Goal: Transaction & Acquisition: Purchase product/service

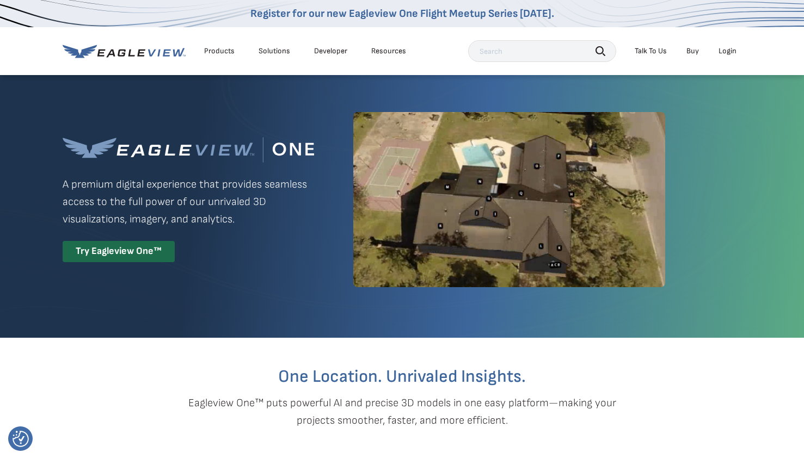
click at [731, 56] on li "Login" at bounding box center [727, 51] width 29 height 16
click at [733, 50] on div "Login" at bounding box center [727, 51] width 18 height 10
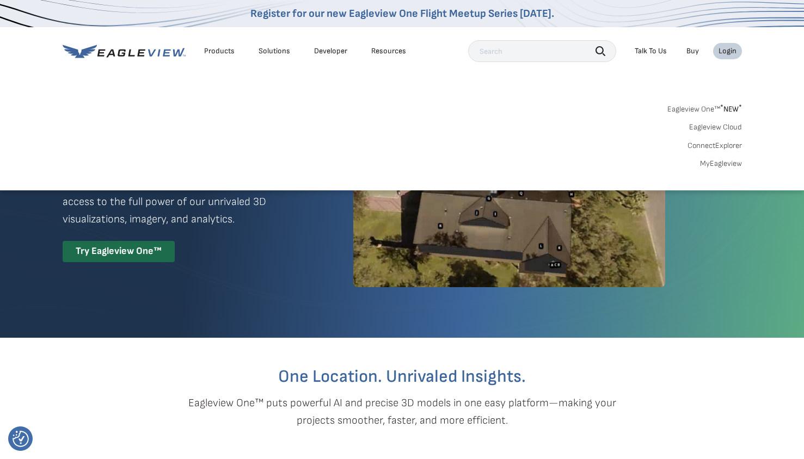
click at [721, 163] on link "MyEagleview" at bounding box center [721, 164] width 42 height 10
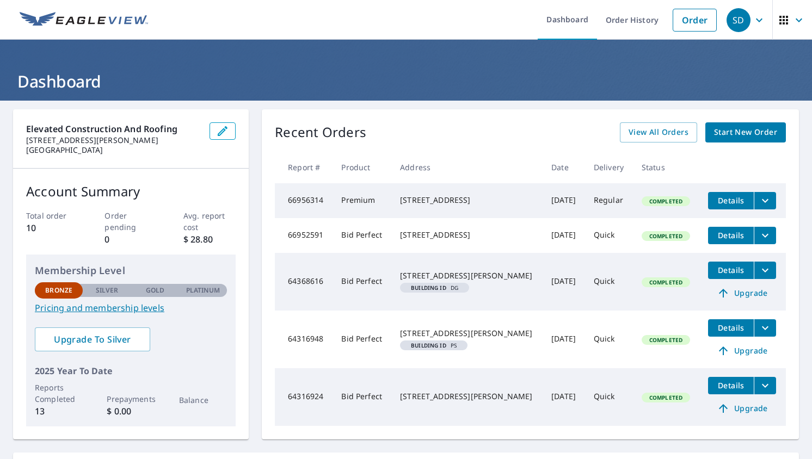
click at [733, 23] on div "SD" at bounding box center [738, 20] width 24 height 24
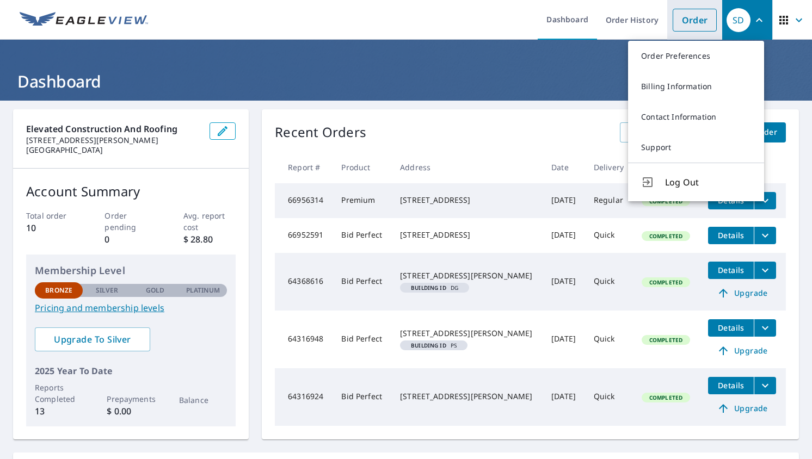
click at [690, 18] on link "Order" at bounding box center [694, 20] width 44 height 23
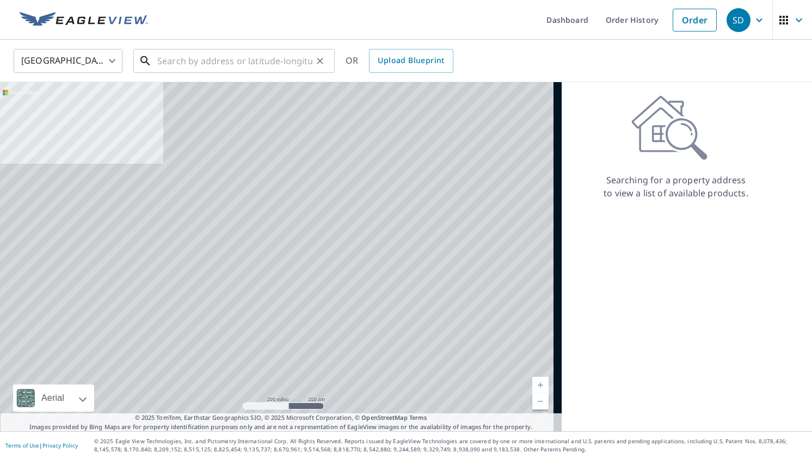
click at [224, 64] on input "text" at bounding box center [234, 61] width 155 height 30
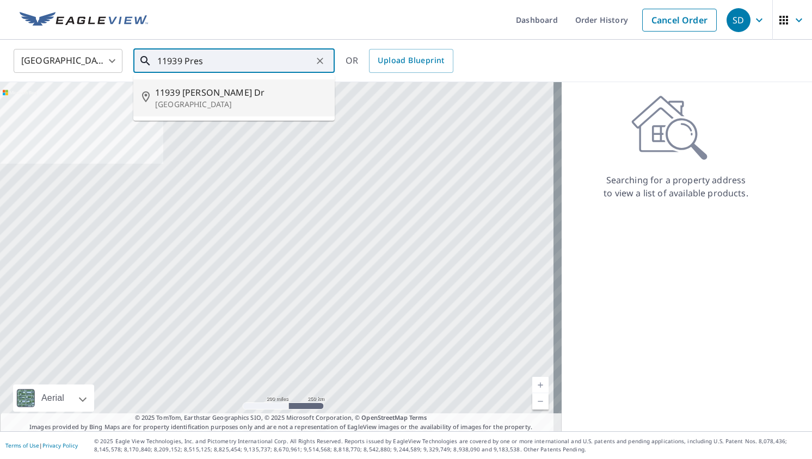
click at [213, 99] on p "[GEOGRAPHIC_DATA]" at bounding box center [240, 104] width 171 height 11
type input "[STREET_ADDRESS][PERSON_NAME][PERSON_NAME]"
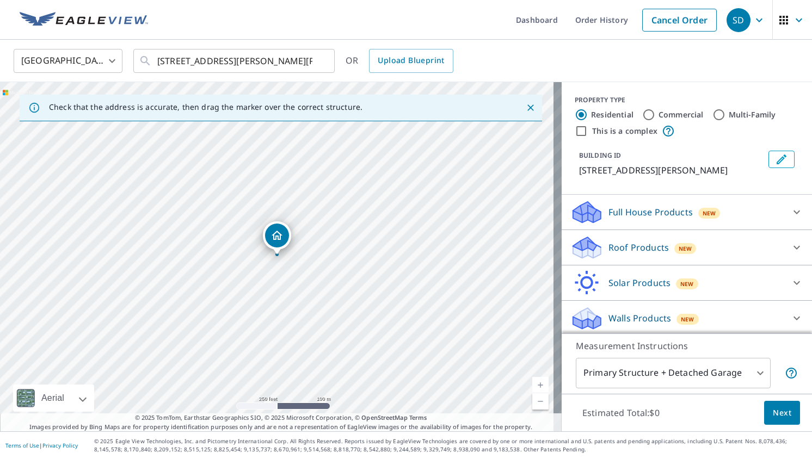
click at [628, 244] on p "Roof Products" at bounding box center [638, 247] width 60 height 13
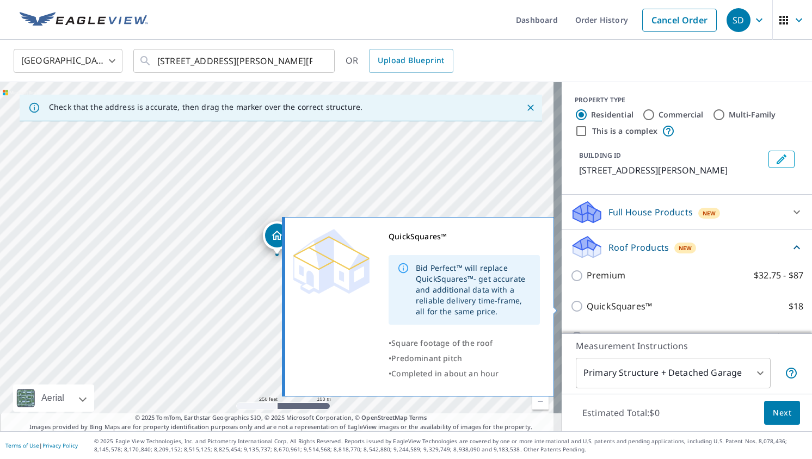
click at [572, 306] on input "QuickSquares™ $18" at bounding box center [578, 306] width 16 height 13
checkbox input "true"
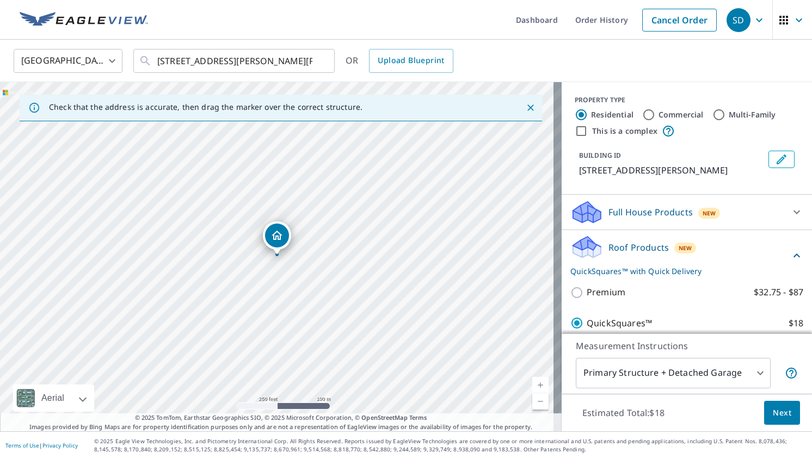
scroll to position [140, 0]
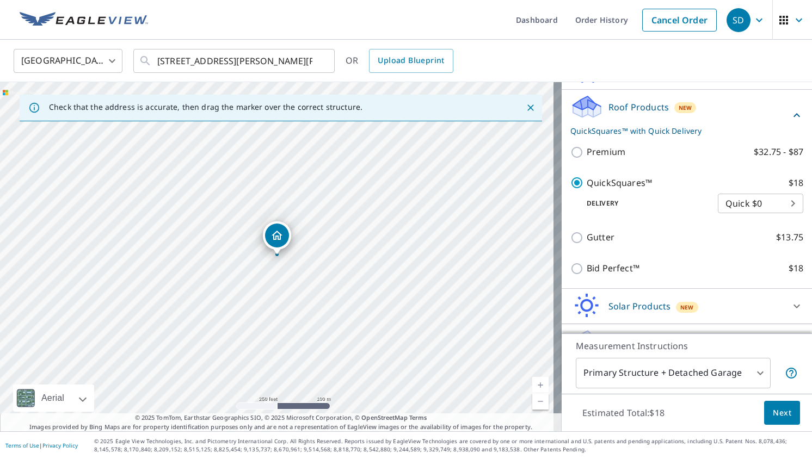
click at [774, 412] on span "Next" at bounding box center [782, 413] width 18 height 14
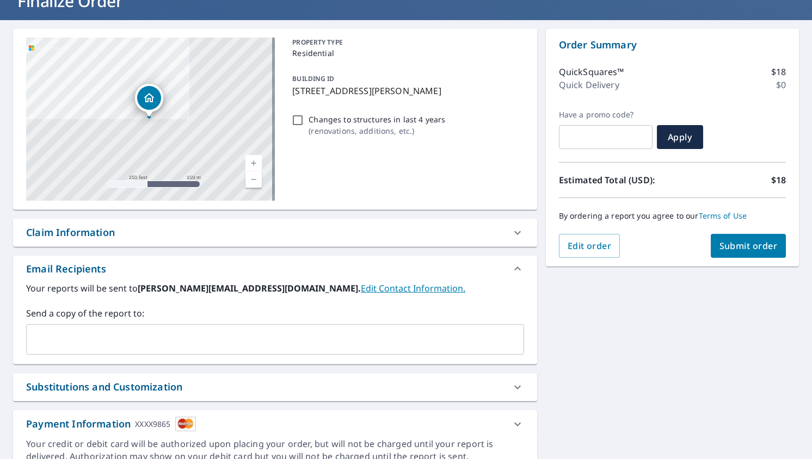
scroll to position [81, 0]
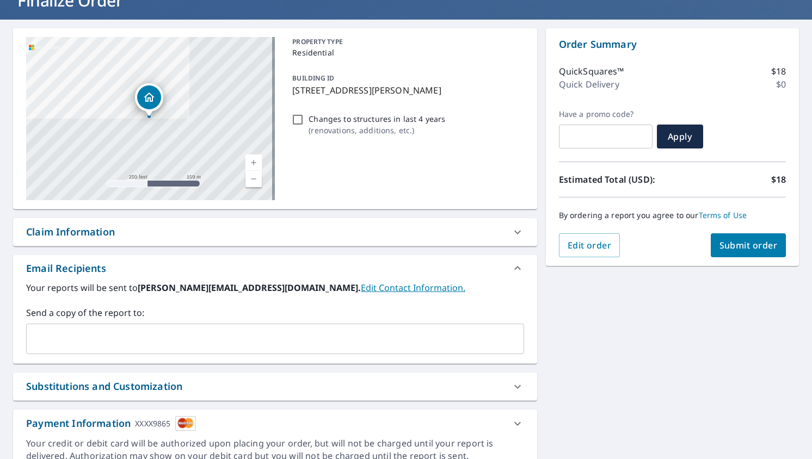
click at [751, 242] on span "Submit order" at bounding box center [748, 245] width 58 height 12
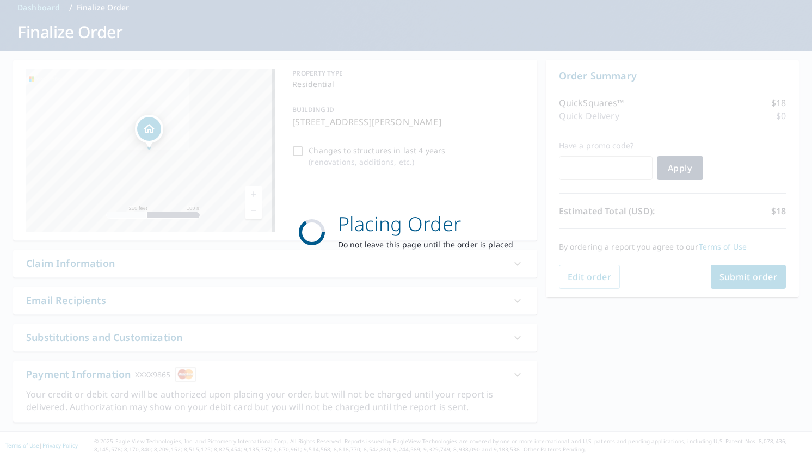
scroll to position [50, 0]
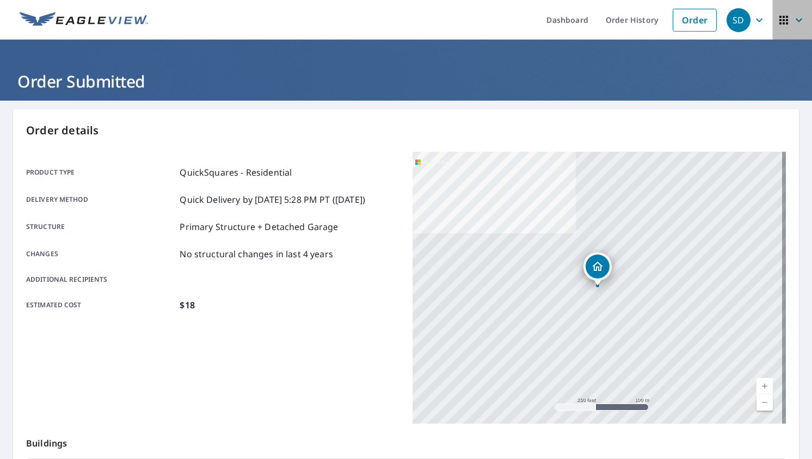
click at [794, 23] on icon "button" at bounding box center [798, 20] width 13 height 13
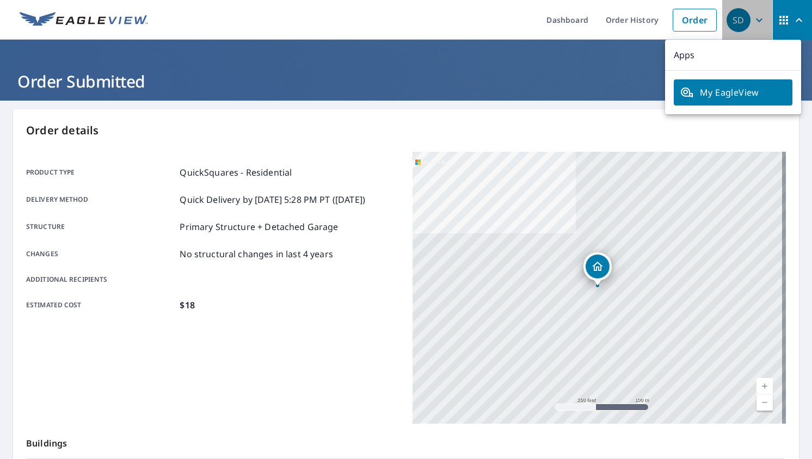
click at [740, 24] on div "SD" at bounding box center [738, 20] width 24 height 24
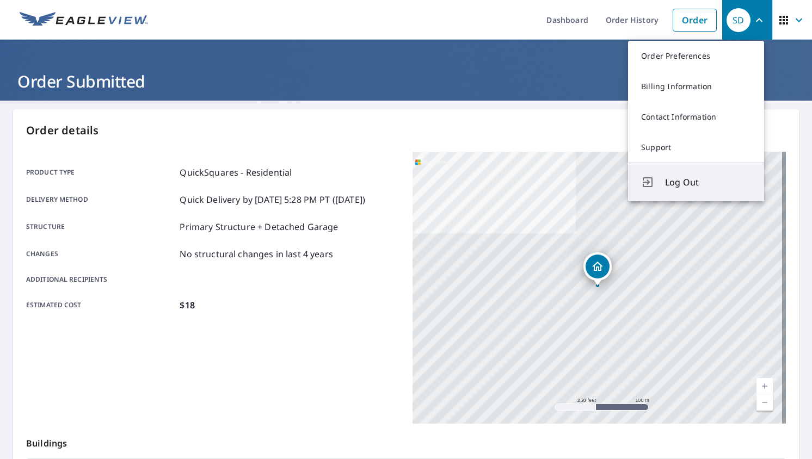
click at [678, 178] on span "Log Out" at bounding box center [708, 182] width 86 height 13
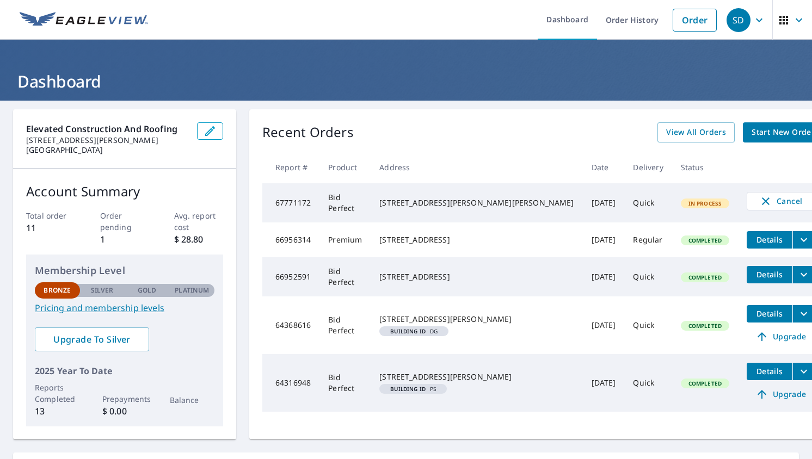
click at [797, 245] on icon "filesDropdownBtn-66956314" at bounding box center [803, 239] width 13 height 13
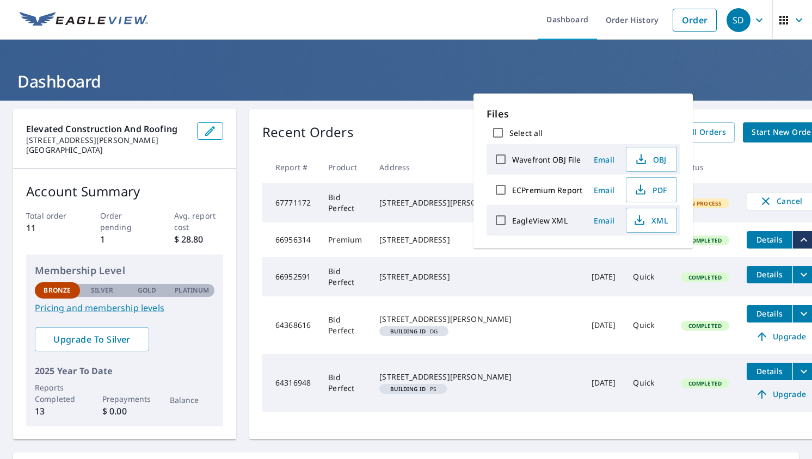
click at [583, 262] on td "[DATE]" at bounding box center [604, 276] width 42 height 39
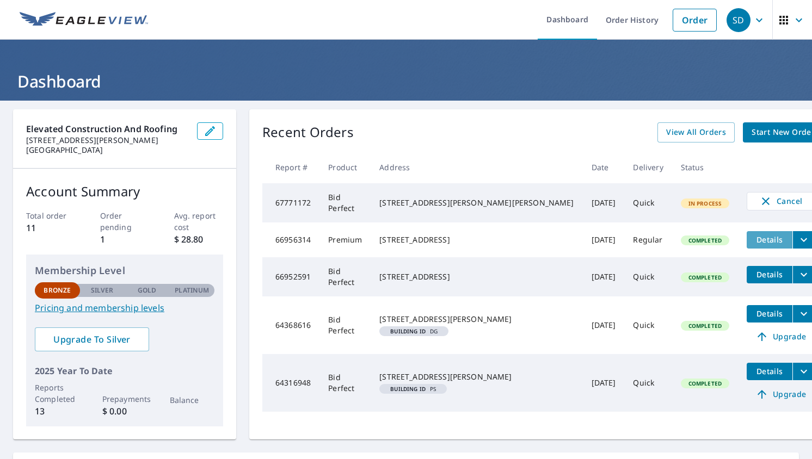
click at [746, 236] on button "Details" at bounding box center [769, 239] width 46 height 17
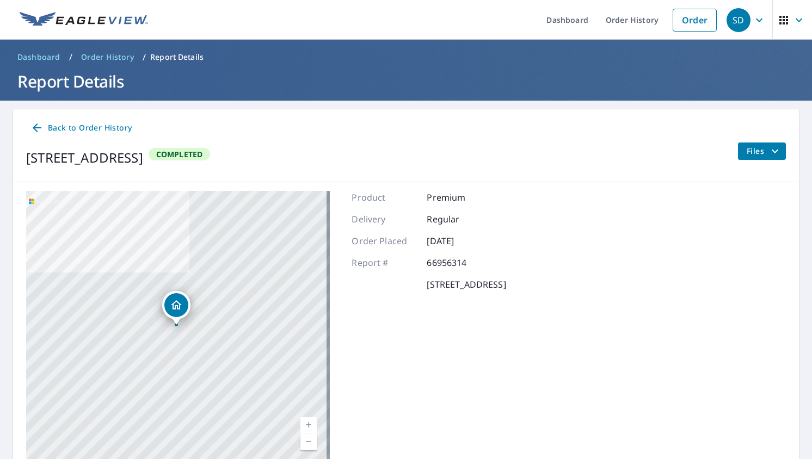
scroll to position [1, 0]
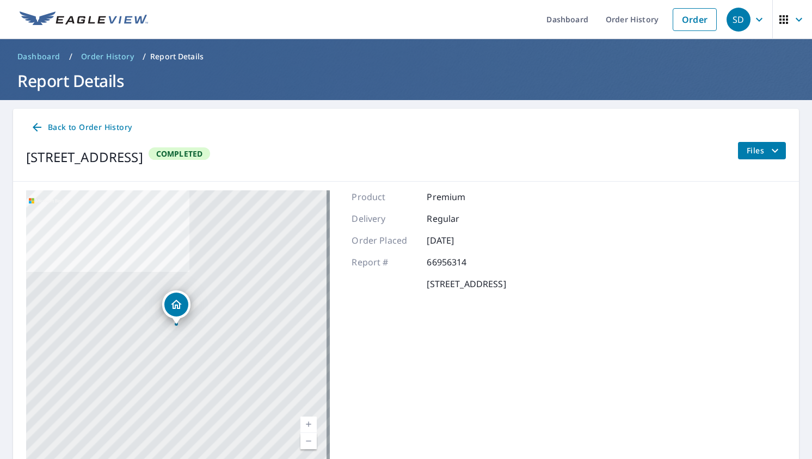
click at [749, 152] on span "Files" at bounding box center [763, 150] width 35 height 13
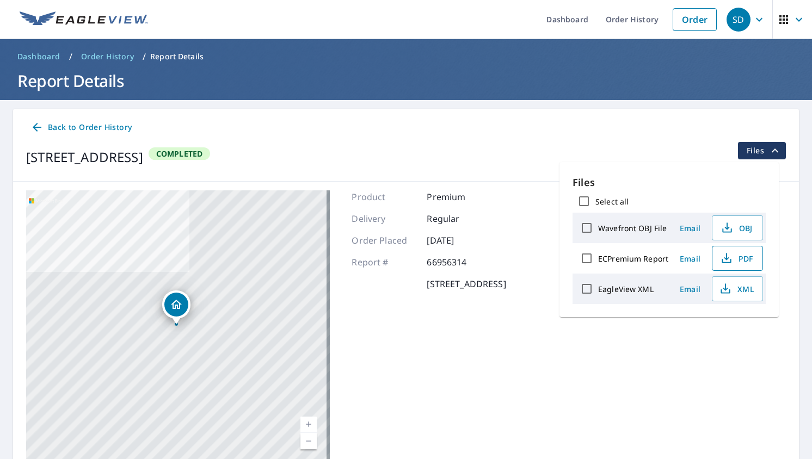
click at [732, 257] on span "PDF" at bounding box center [736, 258] width 35 height 13
